Goal: Transaction & Acquisition: Purchase product/service

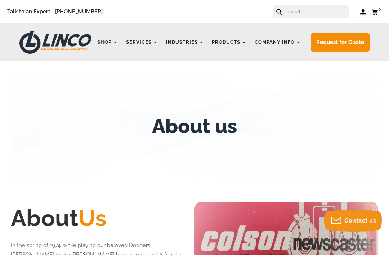
click at [0, 0] on link "CASTERS" at bounding box center [0, 0] width 0 height 0
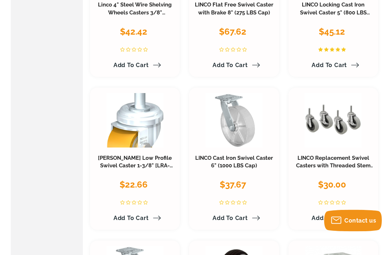
scroll to position [785, 0]
click at [244, 155] on link "LINCO Cast Iron Swivel Caster 6" (1000 LBS Cap)" at bounding box center [234, 162] width 78 height 14
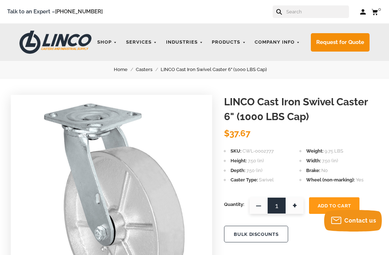
click at [350, 42] on link "Request for Quote" at bounding box center [340, 42] width 59 height 18
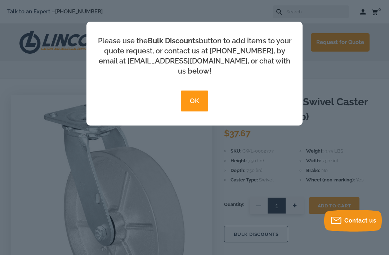
click at [196, 96] on button "OK" at bounding box center [195, 100] width 28 height 21
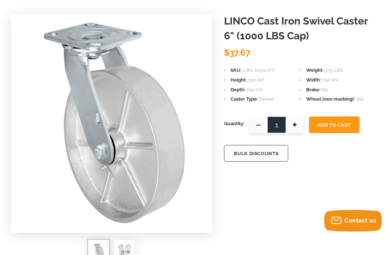
scroll to position [80, 0]
click at [331, 125] on span "Add To Cart" at bounding box center [335, 125] width 34 height 5
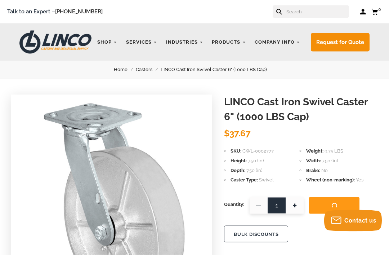
scroll to position [0, 0]
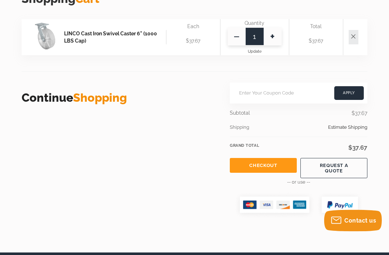
scroll to position [208, 0]
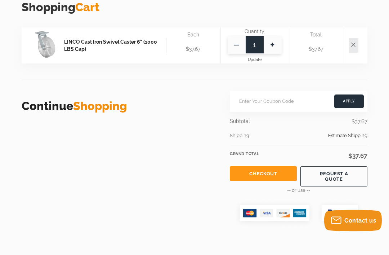
click at [266, 177] on link "Checkout" at bounding box center [263, 174] width 67 height 15
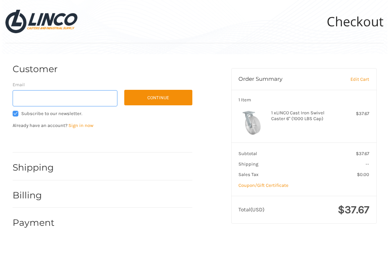
click at [29, 94] on input "Email" at bounding box center [65, 98] width 105 height 16
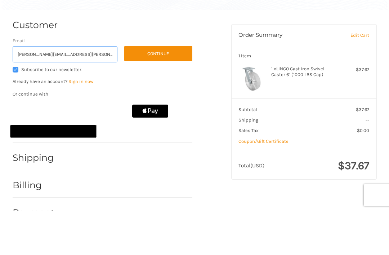
type input "aguiar.peter@gmail.com"
click at [166, 90] on button "Continue" at bounding box center [158, 98] width 68 height 16
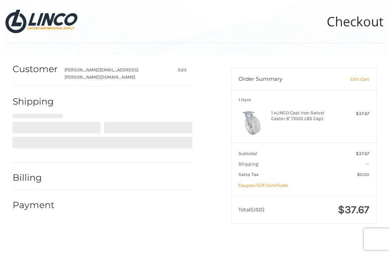
select select "US"
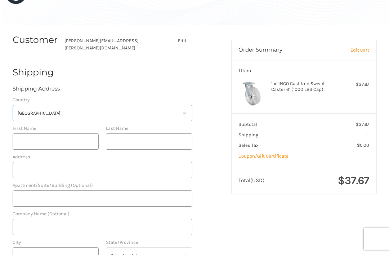
scroll to position [30, 0]
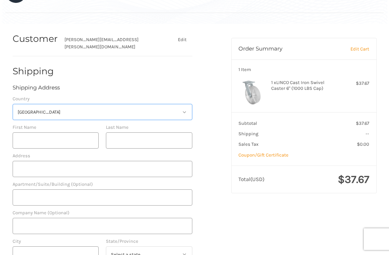
click at [28, 104] on select "Select a country United States" at bounding box center [103, 112] width 180 height 16
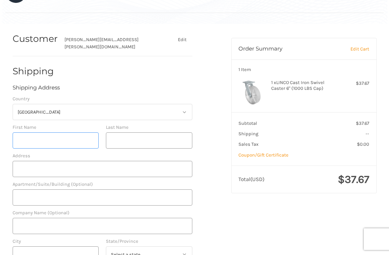
click at [26, 132] on input "First Name" at bounding box center [56, 140] width 87 height 16
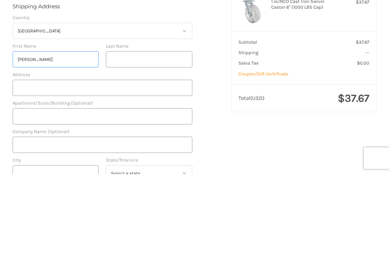
type input "Peter"
click at [142, 132] on input "Last Name" at bounding box center [149, 140] width 87 height 16
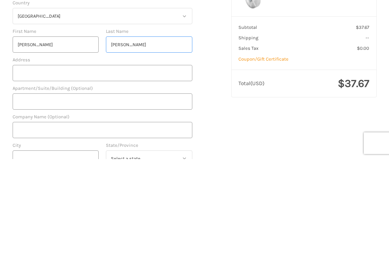
type input "Aguiar"
click at [26, 161] on input "Address" at bounding box center [103, 169] width 180 height 16
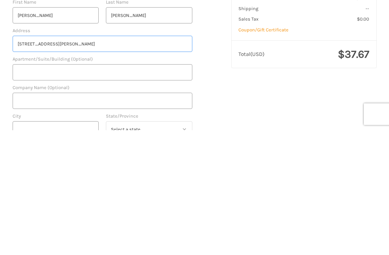
type input "3431 e Cesar Chavez ave"
click at [78, 218] on input "Company Name (Optional)" at bounding box center [103, 226] width 180 height 16
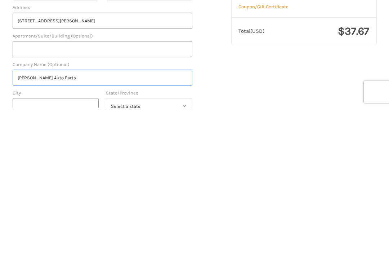
scroll to position [48, 0]
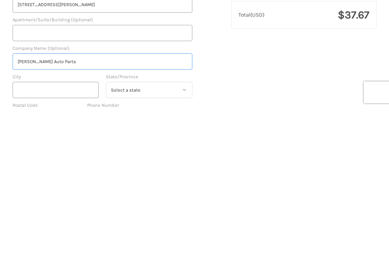
type input "O’Reilly Auto Parts"
click at [55, 229] on input "City" at bounding box center [56, 237] width 87 height 16
type input "Los Angeles"
click at [163, 229] on select "Select a state Alabama Alaska American Samoa Arizona Arkansas Armed Forces Amer…" at bounding box center [149, 237] width 87 height 16
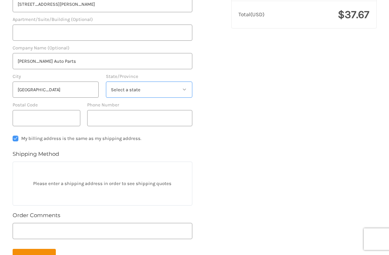
select select "CA"
click at [57, 116] on input "Postal Code" at bounding box center [47, 118] width 68 height 16
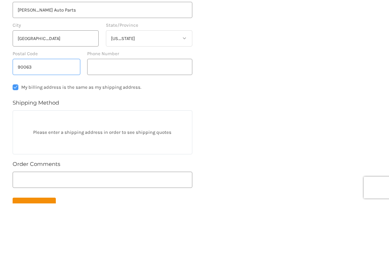
type input "90063"
click at [143, 110] on input "Phone Number" at bounding box center [139, 118] width 105 height 16
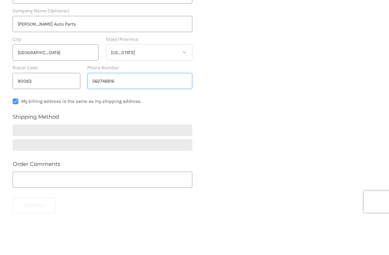
type input "5627468163"
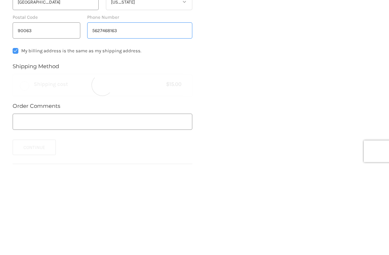
radio input "true"
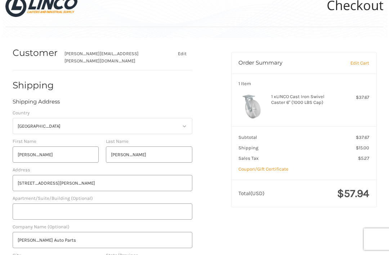
scroll to position [0, 0]
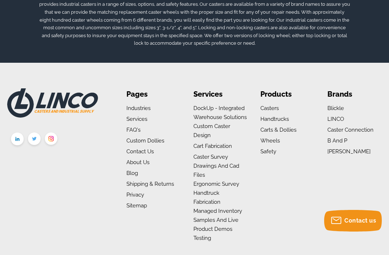
scroll to position [511, 0]
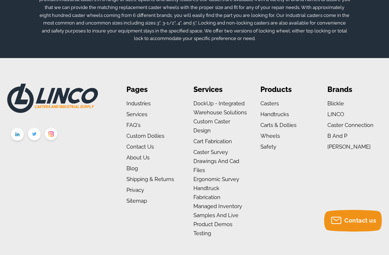
click at [142, 145] on link "Contact Us" at bounding box center [140, 146] width 27 height 6
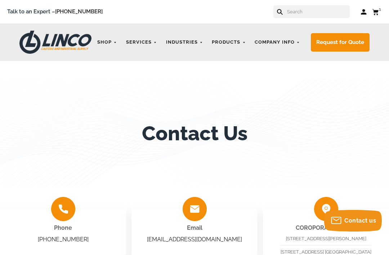
click at [377, 8] on link "Cart 1" at bounding box center [377, 11] width 10 height 9
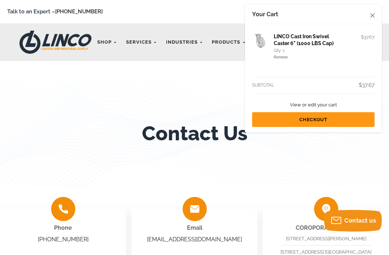
click at [257, 68] on div "LINCO Cast Iron Swivel Caster 6" (1000 LBS Cap) Qty: 1 Remove $37.67 Subtotal $…" at bounding box center [313, 75] width 123 height 103
click at [291, 43] on link "LINCO Cast Iron Swivel Caster 6" (1000 LBS Cap)" at bounding box center [304, 40] width 60 height 13
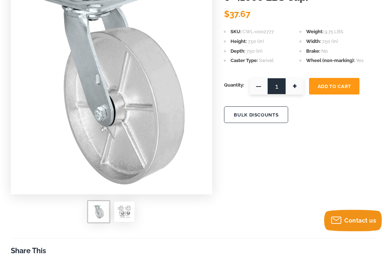
scroll to position [119, 0]
click at [120, 215] on img at bounding box center [124, 211] width 14 height 14
click at [125, 208] on img at bounding box center [124, 211] width 14 height 14
click at [99, 210] on img at bounding box center [99, 211] width 14 height 14
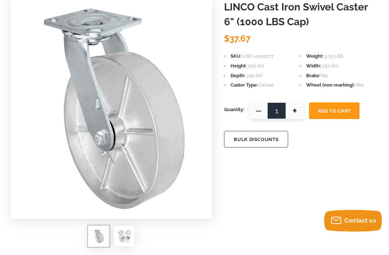
scroll to position [96, 0]
